Goal: Task Accomplishment & Management: Manage account settings

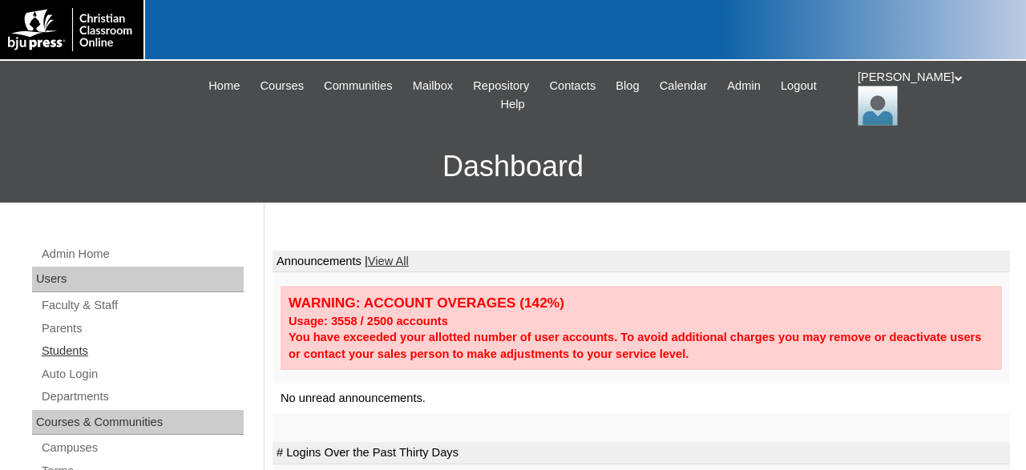
click at [85, 350] on link "Students" at bounding box center [142, 351] width 204 height 20
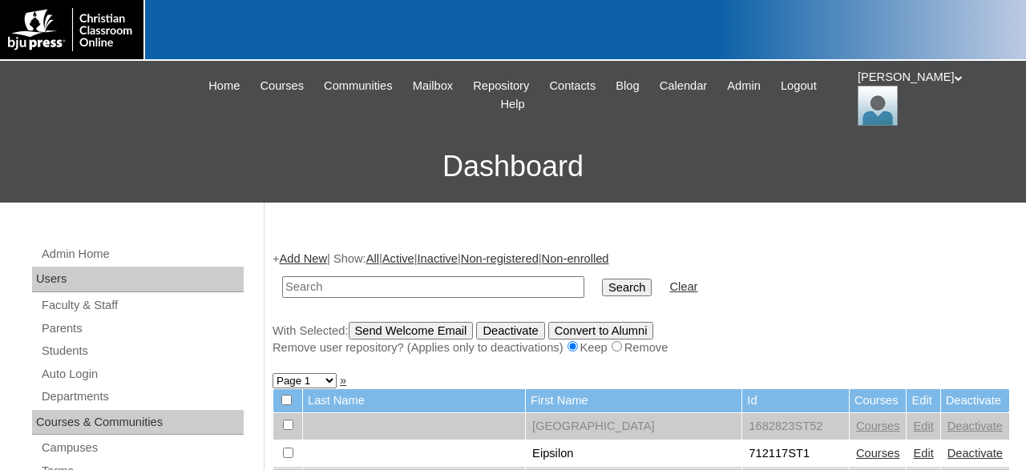
click at [438, 281] on input "text" at bounding box center [433, 288] width 302 height 22
type input "75136571"
click at [602, 279] on input "Search" at bounding box center [627, 288] width 50 height 18
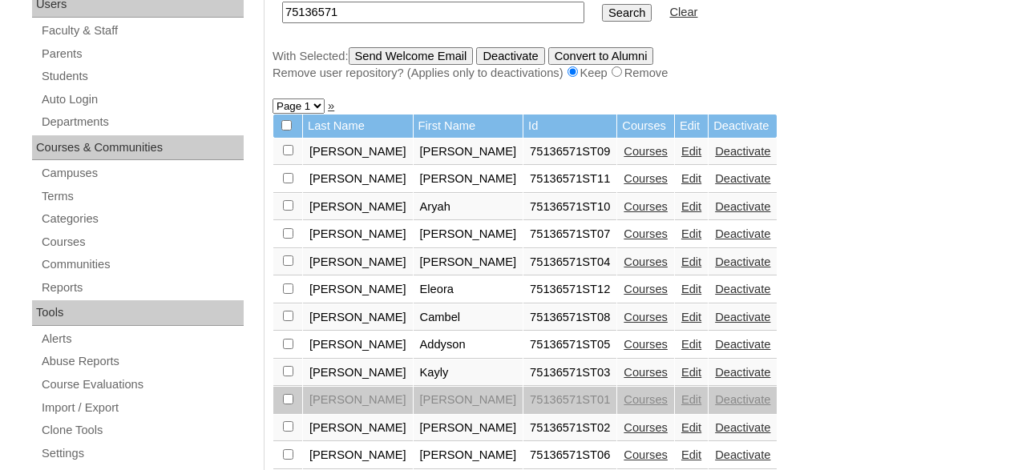
scroll to position [250, 0]
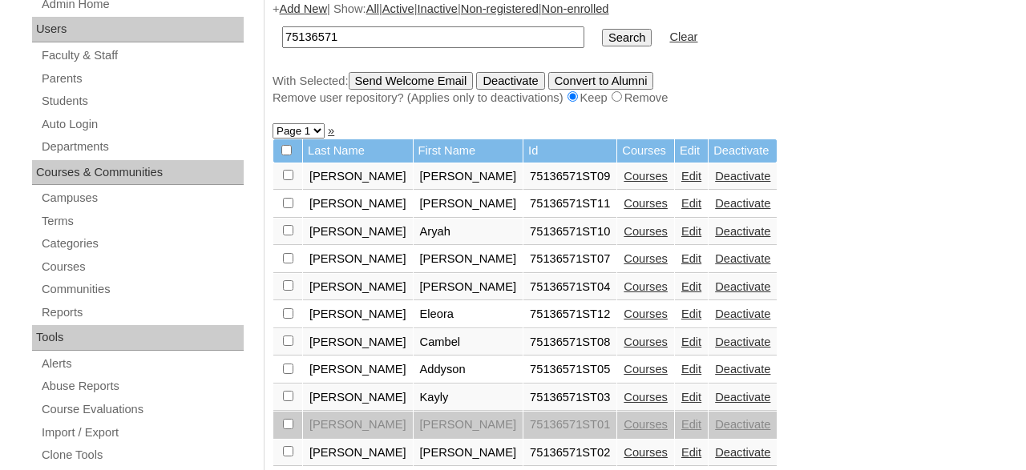
click at [624, 321] on link "Courses" at bounding box center [646, 314] width 44 height 13
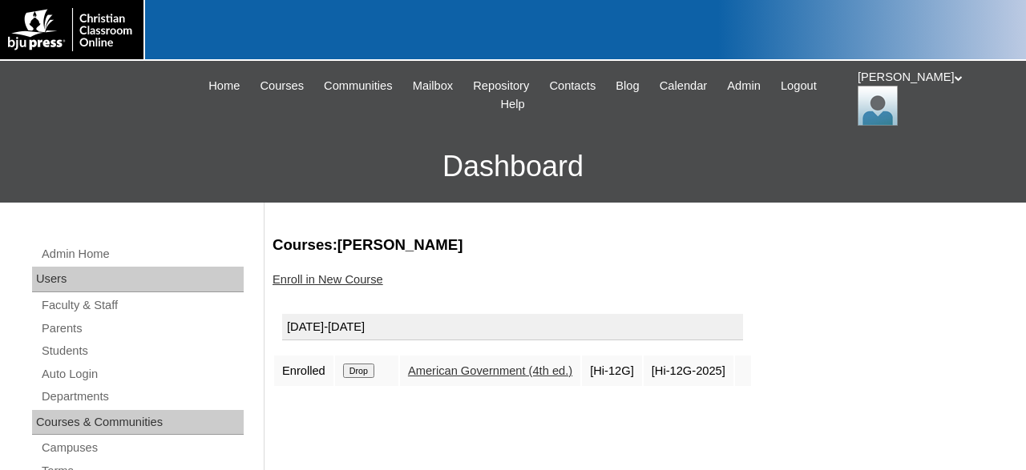
click at [357, 369] on input "Drop" at bounding box center [358, 371] width 31 height 14
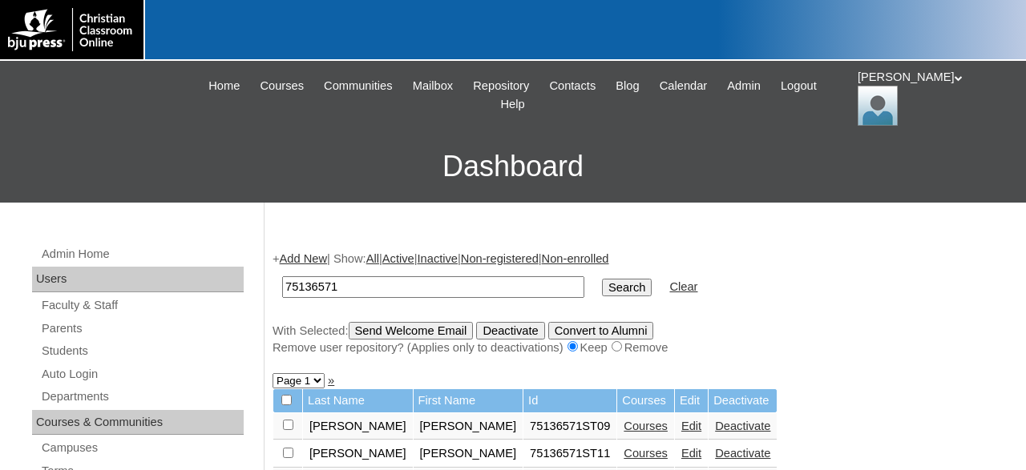
scroll to position [250, 0]
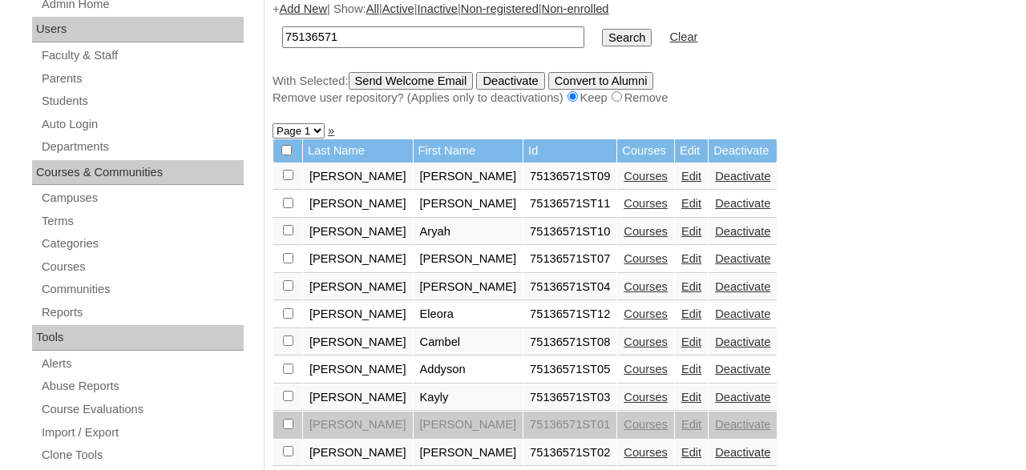
click at [715, 321] on link "Deactivate" at bounding box center [742, 314] width 55 height 13
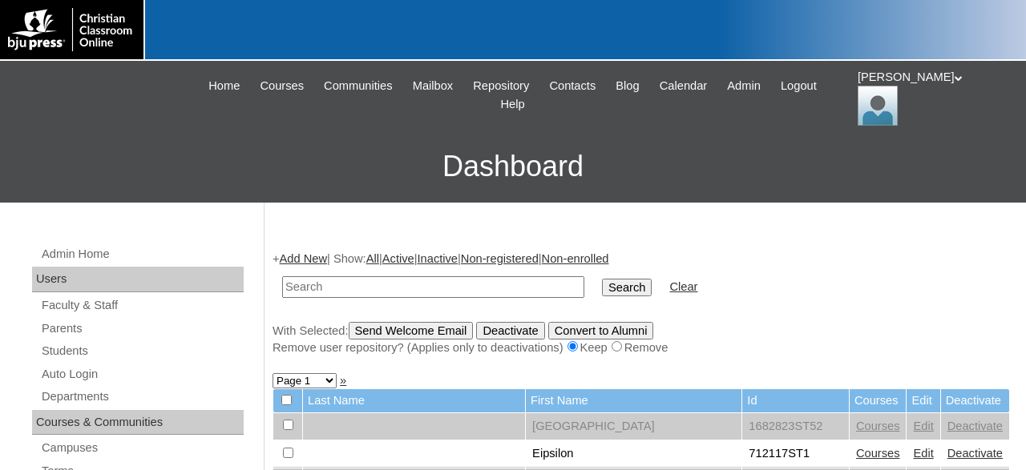
click at [358, 285] on input "text" at bounding box center [433, 288] width 302 height 22
type input "75780954"
click at [602, 279] on input "Search" at bounding box center [627, 288] width 50 height 18
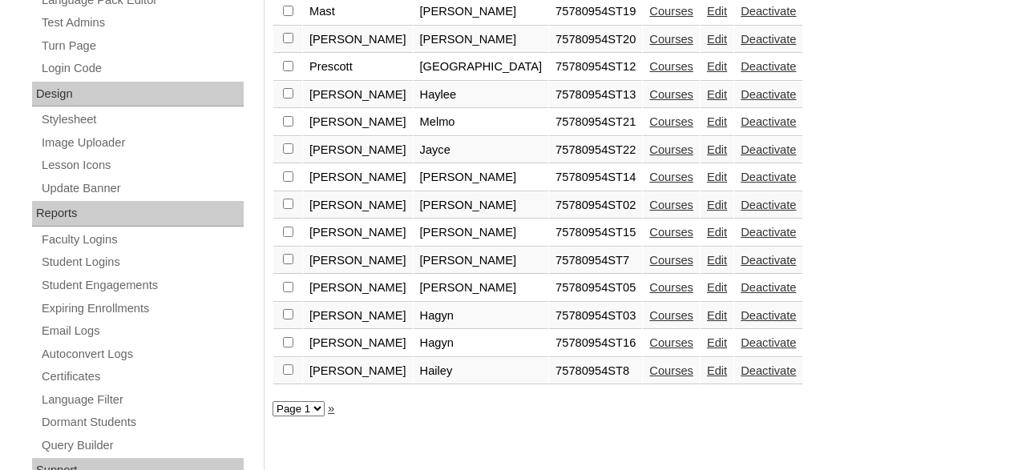
scroll to position [768, 0]
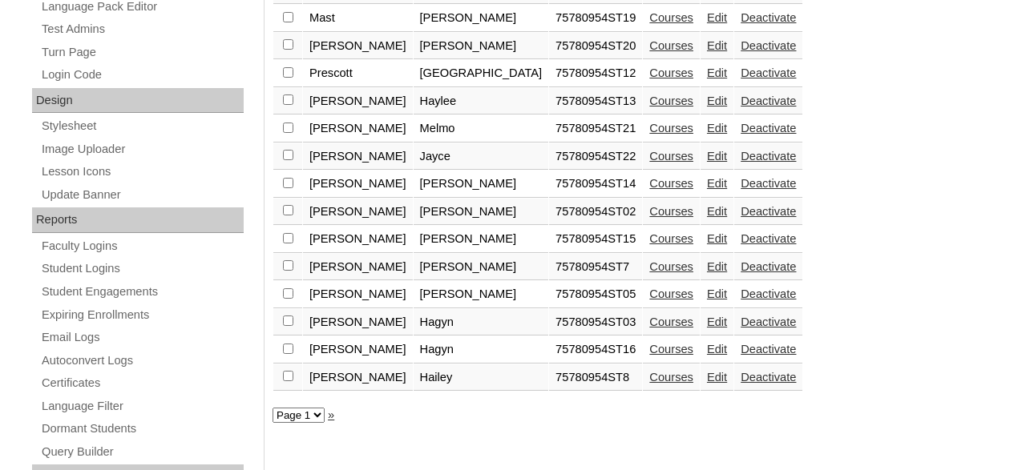
click at [273, 408] on select "Page 1" at bounding box center [299, 415] width 52 height 15
click at [322, 421] on select "Page 1" at bounding box center [299, 415] width 52 height 15
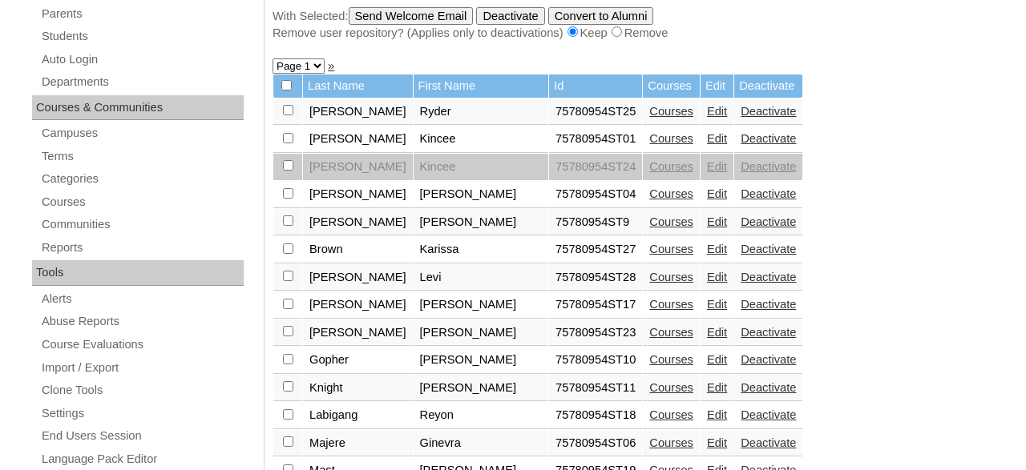
scroll to position [268, 0]
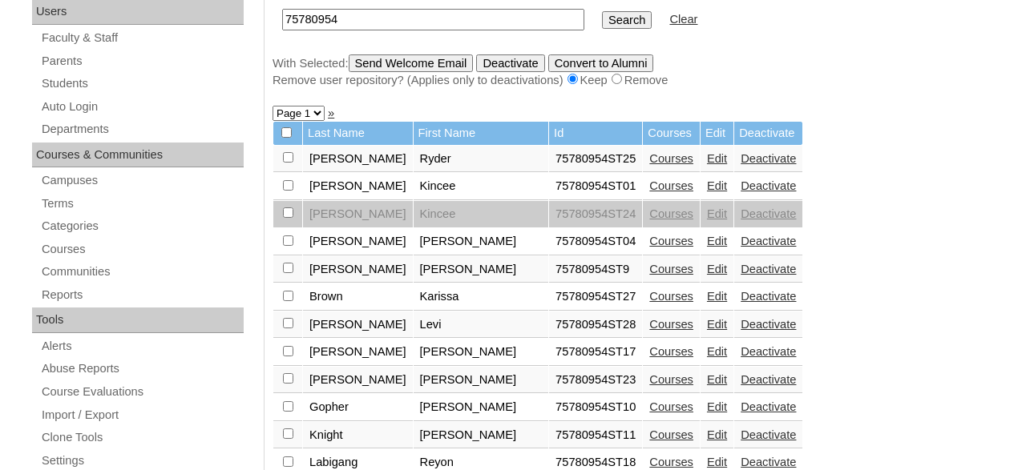
drag, startPoint x: 363, startPoint y: 14, endPoint x: 278, endPoint y: 15, distance: 85.0
click at [282, 15] on input "75780954" at bounding box center [433, 20] width 302 height 22
paste input "80157721"
type input "80157721"
click at [602, 11] on input "Search" at bounding box center [627, 20] width 50 height 18
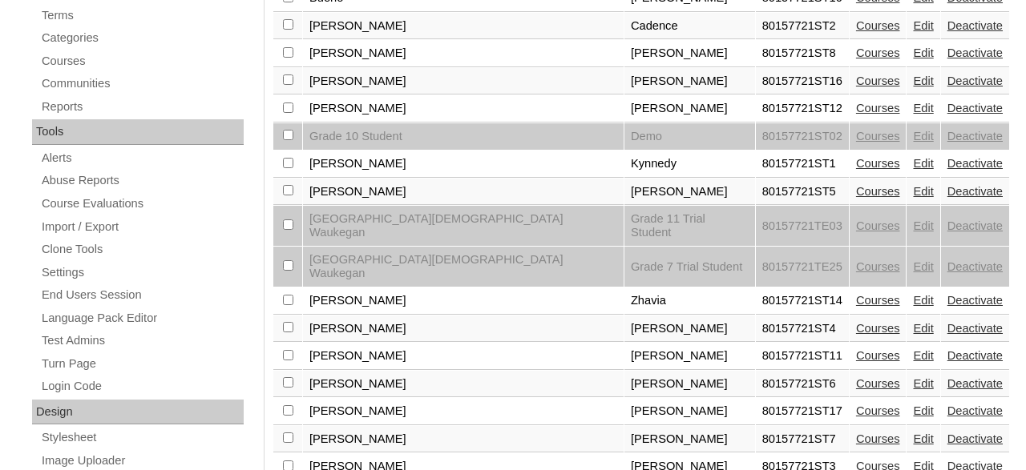
scroll to position [250, 0]
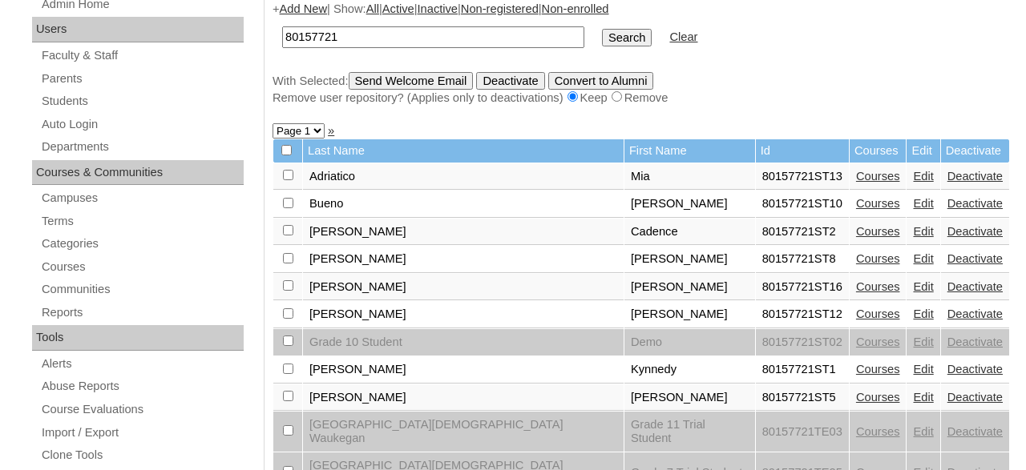
click at [856, 292] on link "Courses" at bounding box center [878, 287] width 44 height 13
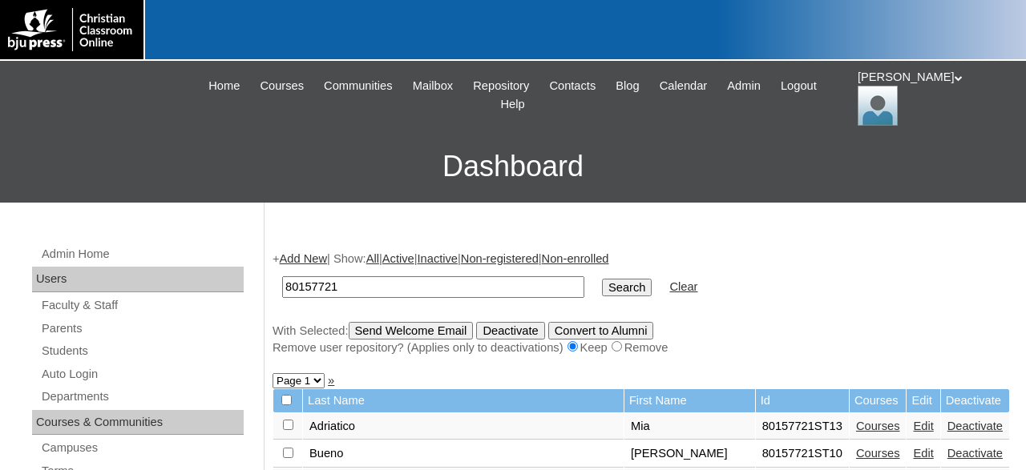
scroll to position [250, 0]
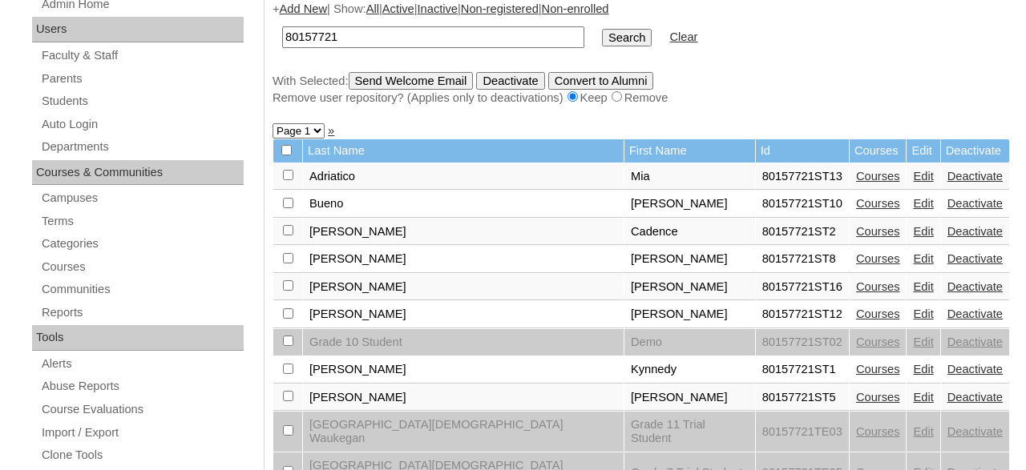
click at [913, 291] on link "Edit" at bounding box center [923, 287] width 20 height 13
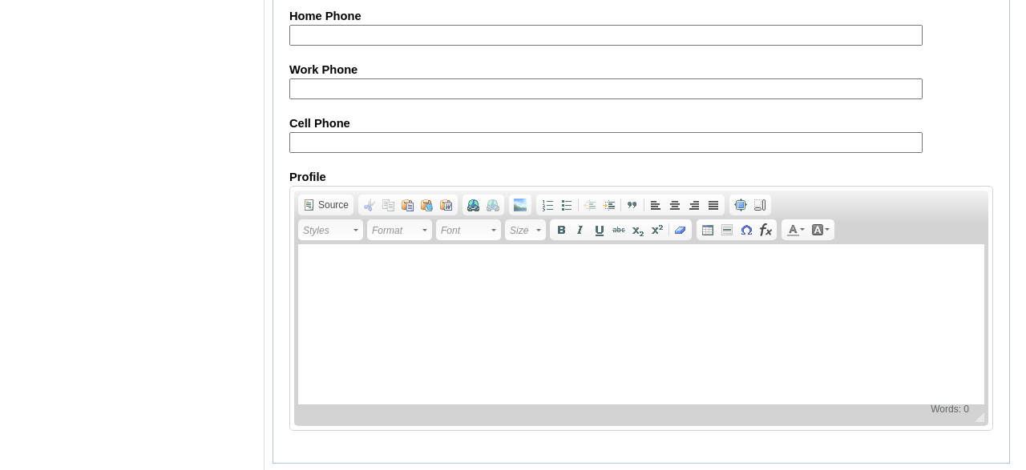
scroll to position [2031, 0]
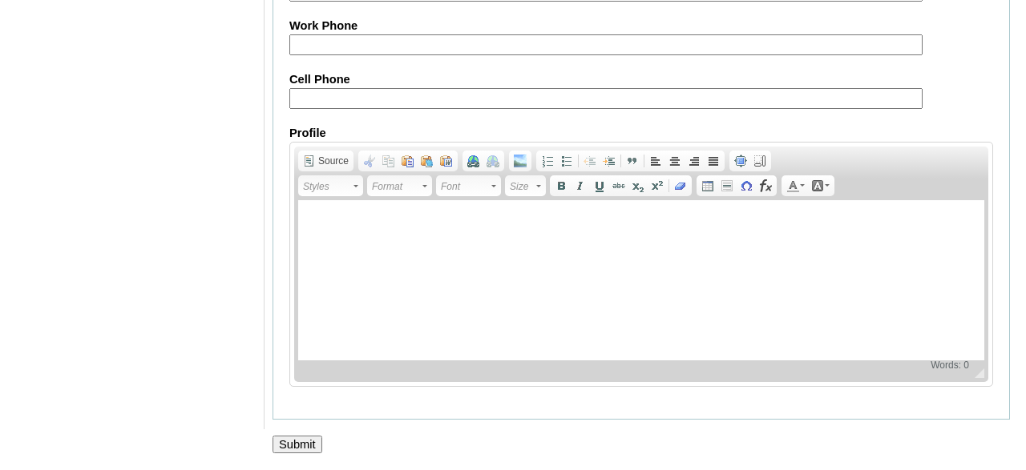
click at [302, 438] on input "Submit" at bounding box center [298, 445] width 50 height 18
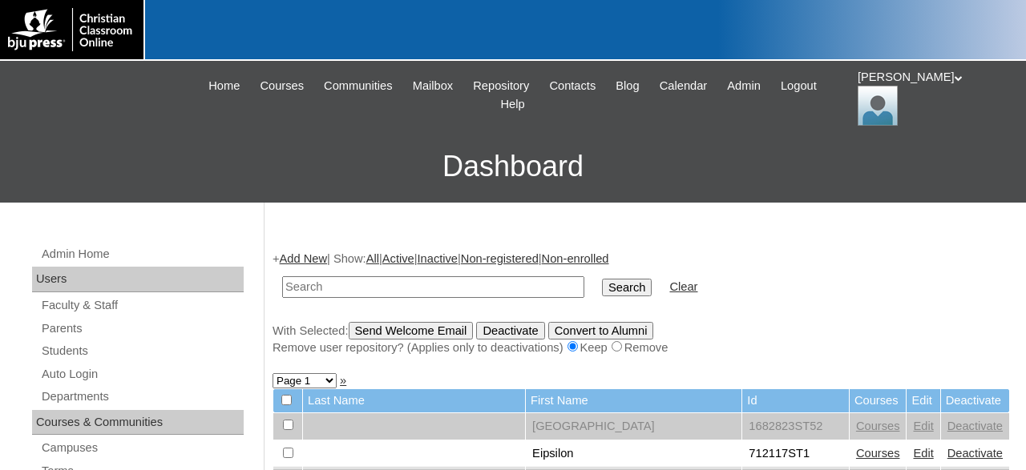
click at [442, 291] on input "text" at bounding box center [433, 288] width 302 height 22
type input "80157721"
click at [602, 279] on input "Search" at bounding box center [627, 288] width 50 height 18
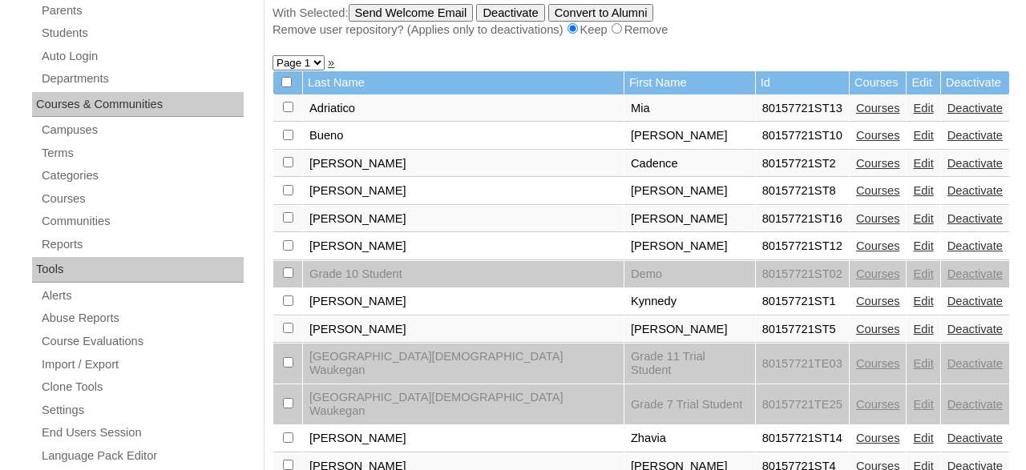
scroll to position [333, 0]
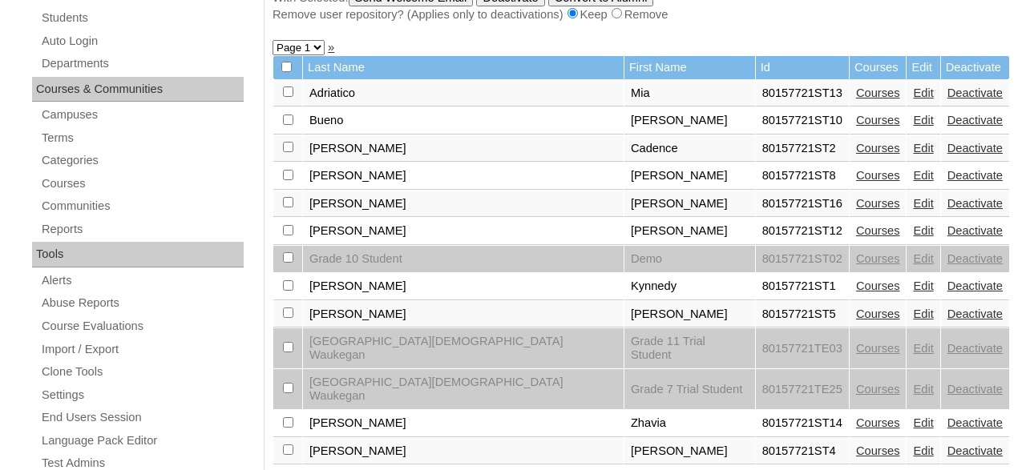
click at [913, 209] on link "Edit" at bounding box center [923, 203] width 20 height 13
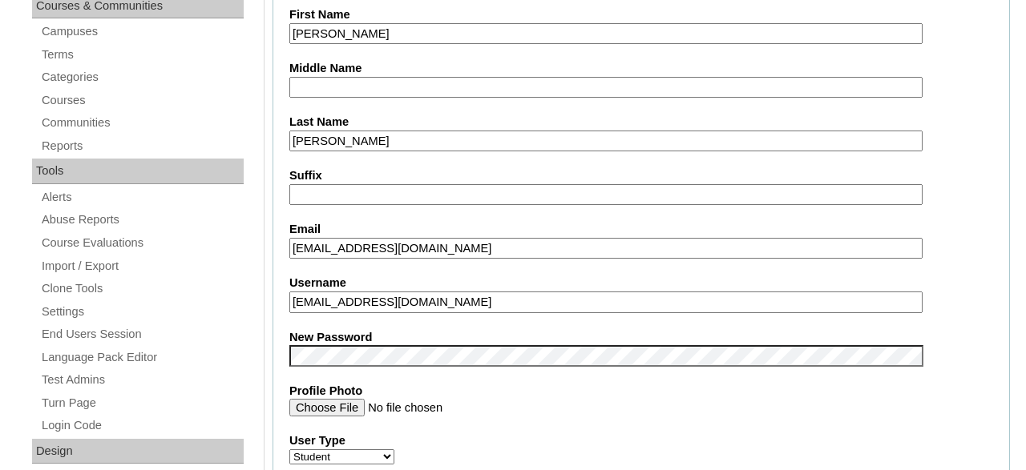
drag, startPoint x: 434, startPoint y: 301, endPoint x: 260, endPoint y: 301, distance: 173.9
click at [289, 301] on input "[EMAIL_ADDRESS][DOMAIN_NAME]" at bounding box center [605, 303] width 633 height 22
type input "80157721"
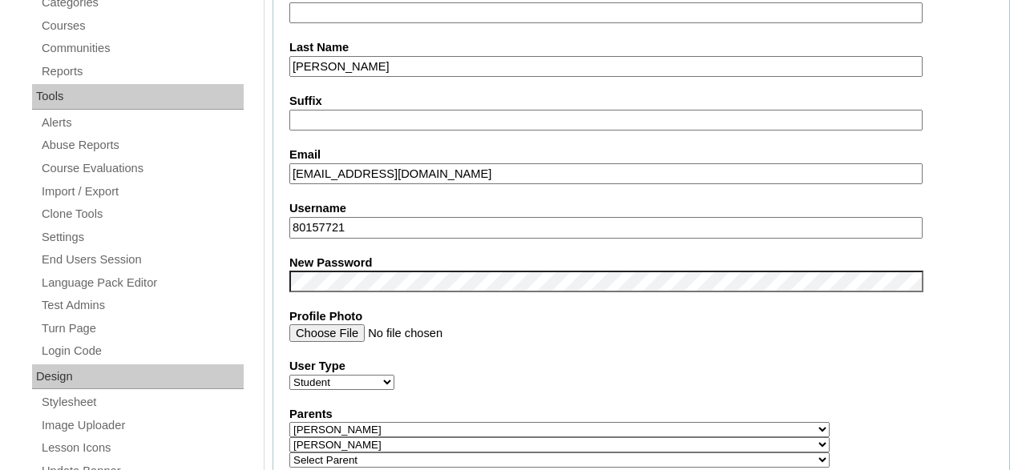
scroll to position [489, 0]
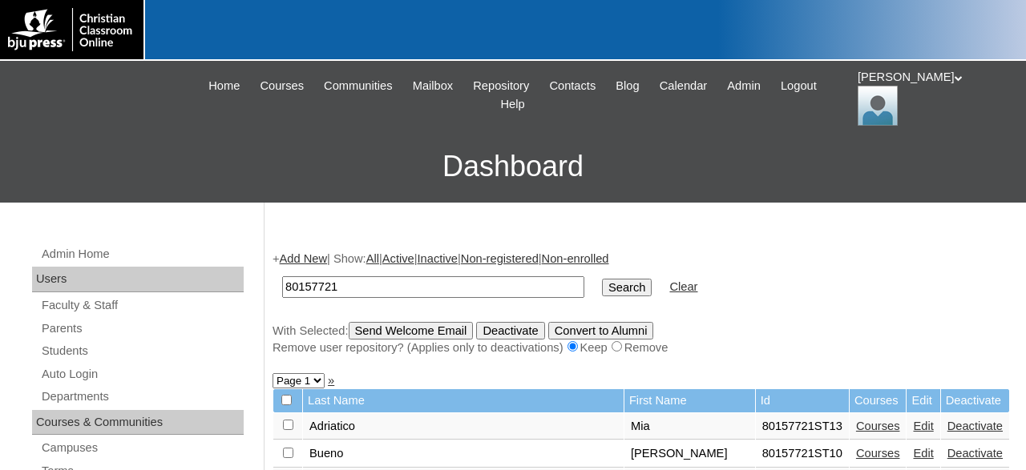
click at [602, 288] on input "Search" at bounding box center [627, 288] width 50 height 18
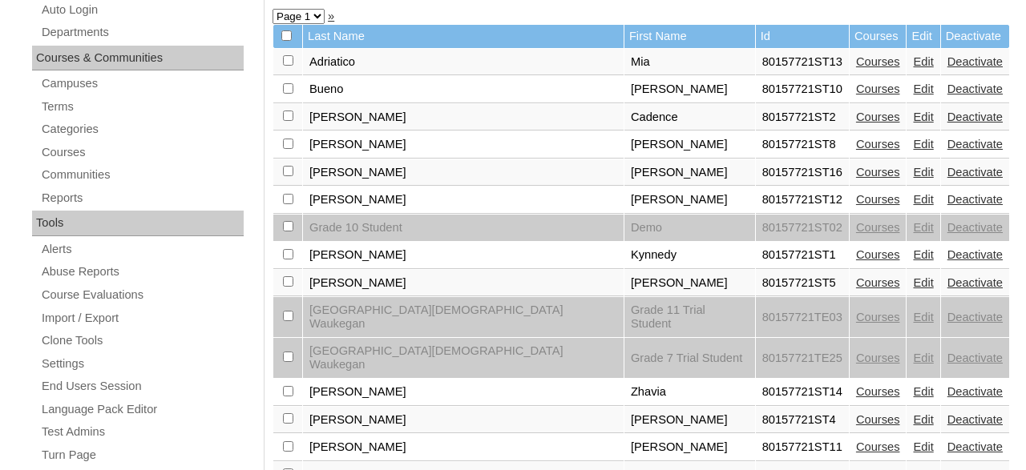
scroll to position [417, 0]
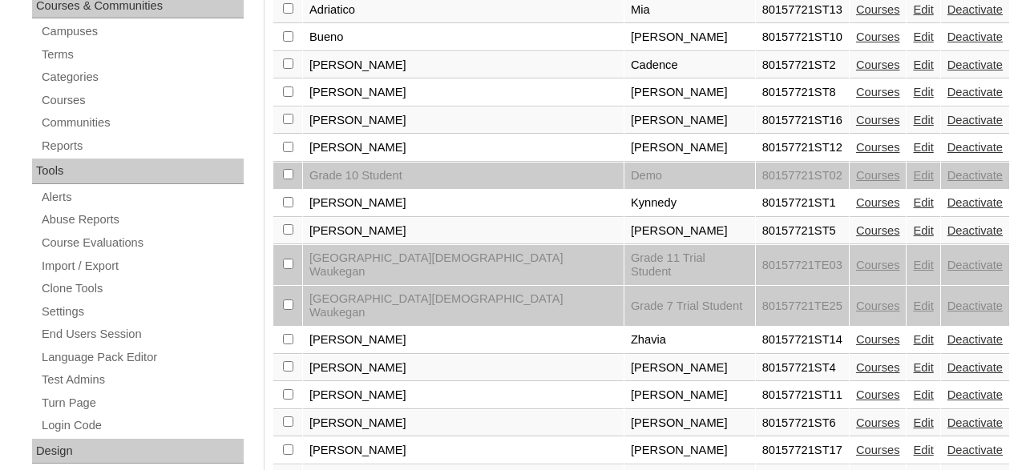
click at [913, 126] on link "Edit" at bounding box center [923, 120] width 20 height 13
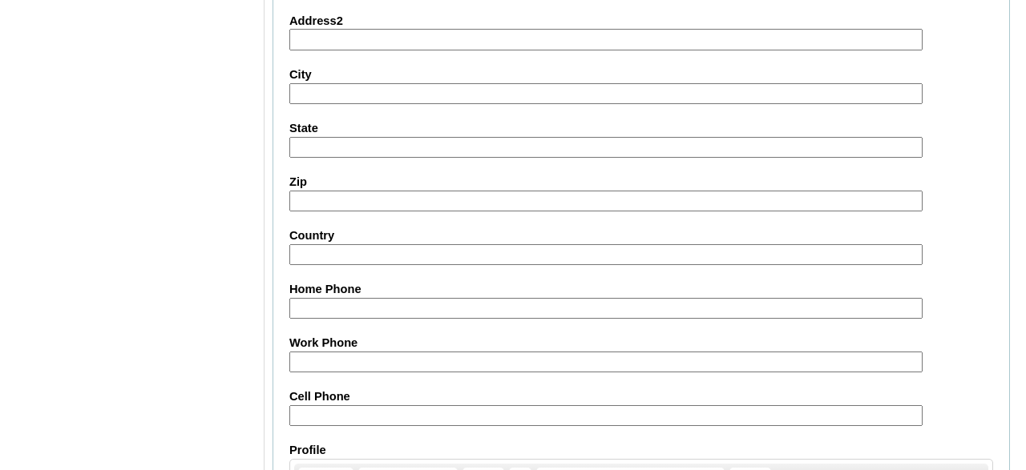
scroll to position [2031, 0]
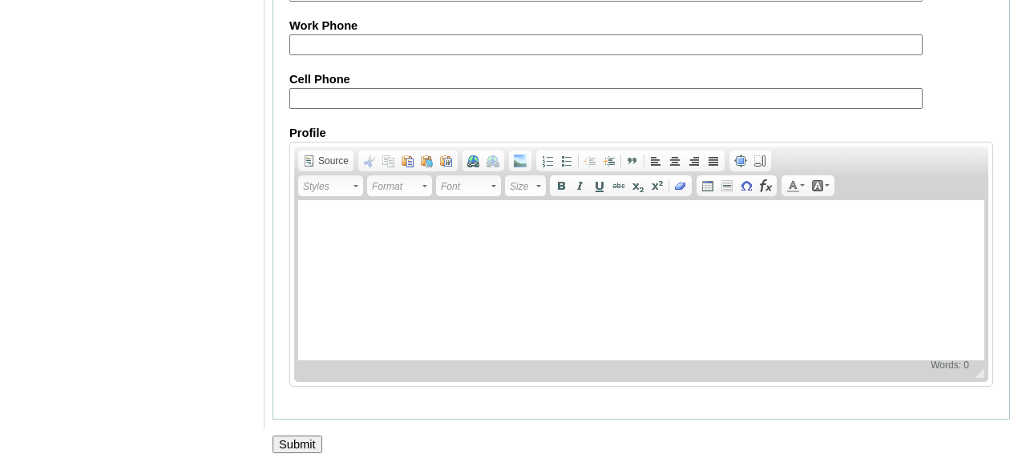
click at [299, 443] on input "Submit" at bounding box center [298, 445] width 50 height 18
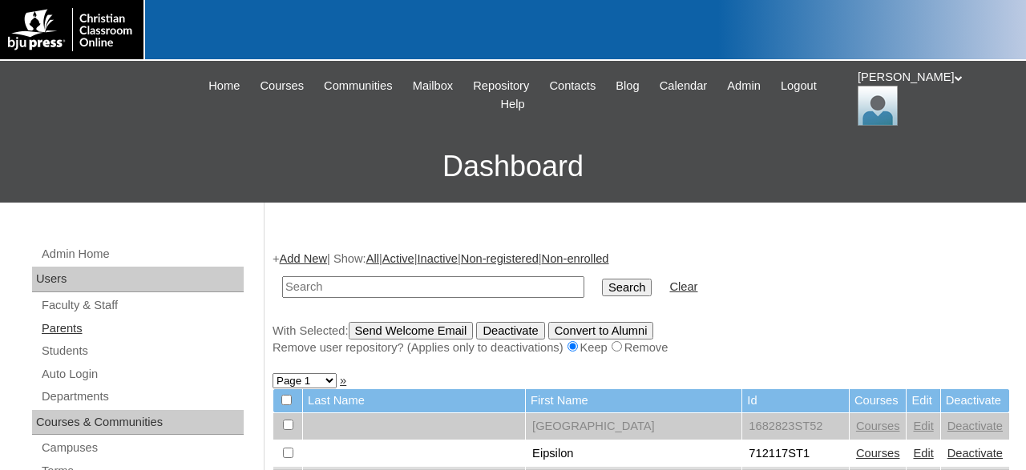
click at [83, 325] on link "Parents" at bounding box center [142, 329] width 204 height 20
